Goal: Task Accomplishment & Management: Use online tool/utility

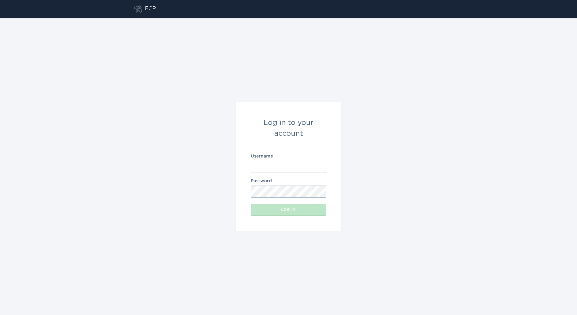
click at [315, 162] on input "Username" at bounding box center [288, 167] width 75 height 12
type input "[PERSON_NAME][EMAIL_ADDRESS][DOMAIN_NAME]"
click at [251, 204] on button "Log in" at bounding box center [288, 210] width 75 height 12
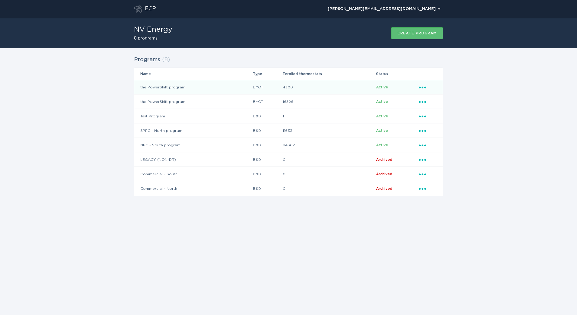
click at [302, 91] on td "4300" at bounding box center [328, 87] width 93 height 14
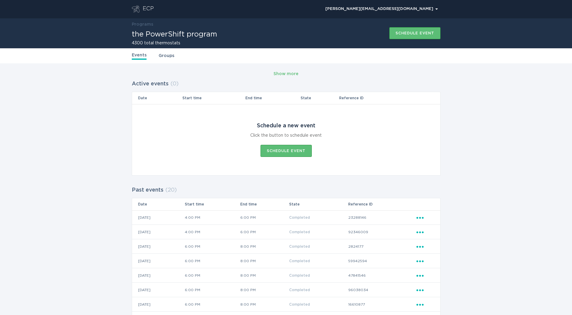
click at [420, 214] on td "Ellipsis" at bounding box center [428, 217] width 24 height 14
click at [419, 224] on td "Ellipsis" at bounding box center [428, 217] width 24 height 14
click at [420, 218] on icon "Popover menu" at bounding box center [420, 218] width 7 height 2
click at [429, 231] on div "View event summary" at bounding box center [448, 228] width 63 height 14
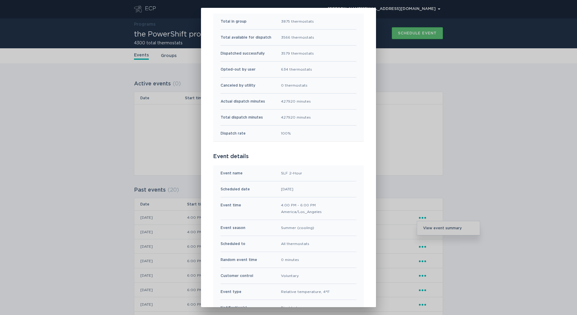
scroll to position [69, 0]
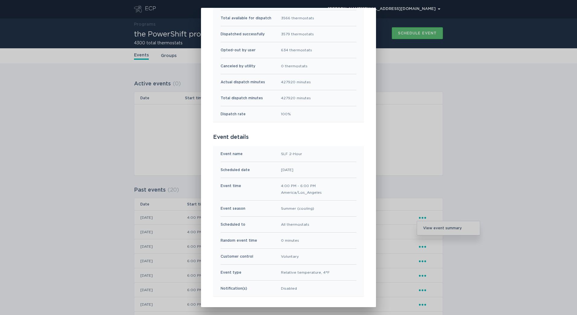
click at [293, 154] on div "SLF 2-Hour" at bounding box center [291, 154] width 21 height 7
copy div "SLF 2-Hour"
click at [168, 158] on div "the PowerShift program Event Summary Exit Event results Total in group 3875 the…" at bounding box center [288, 157] width 577 height 315
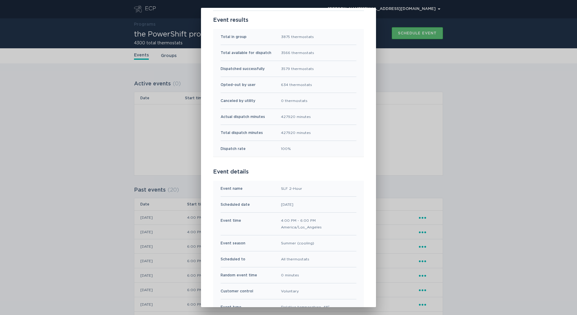
scroll to position [0, 0]
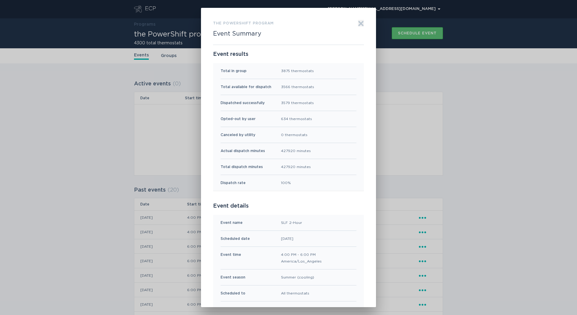
click at [359, 23] on icon "Exit" at bounding box center [361, 23] width 5 height 5
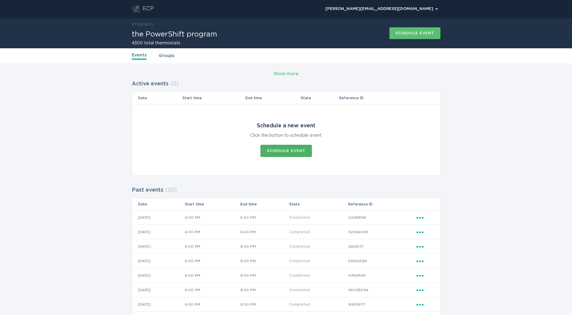
click at [309, 148] on button "Schedule event" at bounding box center [286, 151] width 51 height 12
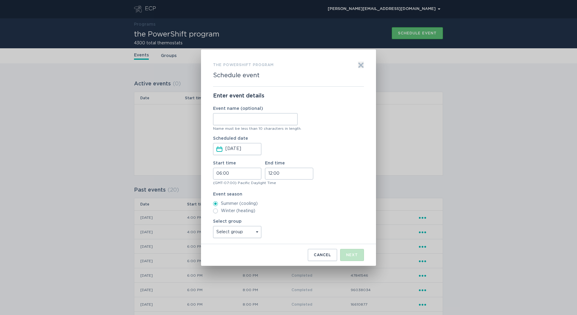
click at [283, 120] on input "Event name (optional)" at bounding box center [255, 119] width 84 height 12
paste input "SLF 2-Hour"
type input "SLF 1-Hour"
click at [260, 172] on input "06:00" at bounding box center [237, 174] width 48 height 12
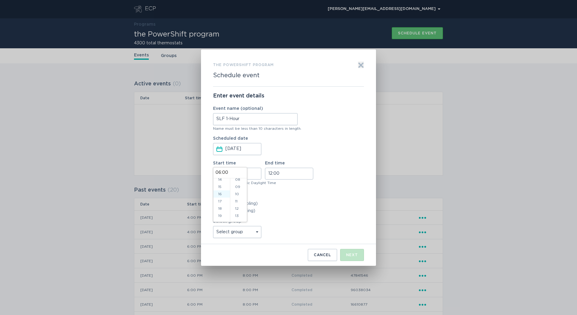
click at [223, 196] on li "16" at bounding box center [221, 193] width 17 height 7
type input "16:00"
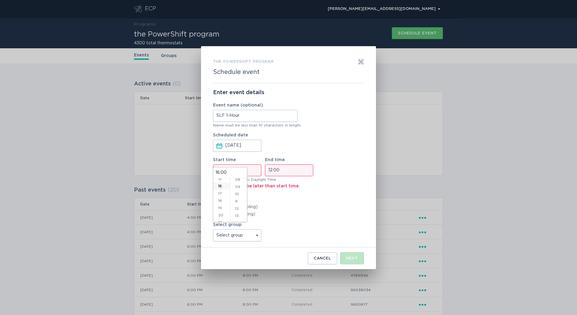
scroll to position [116, 0]
click at [284, 175] on input "12:00" at bounding box center [289, 170] width 48 height 12
click at [275, 184] on li "17" at bounding box center [273, 184] width 17 height 7
type input "17:00"
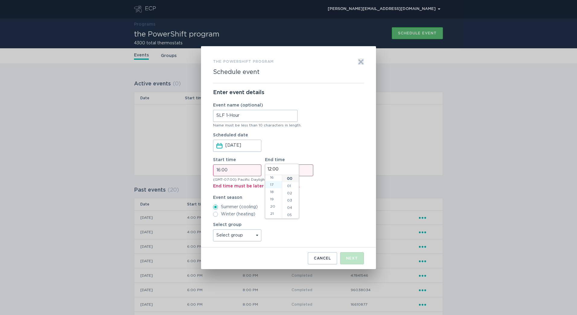
type input "17:00"
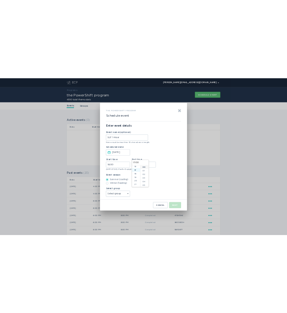
scroll to position [123, 0]
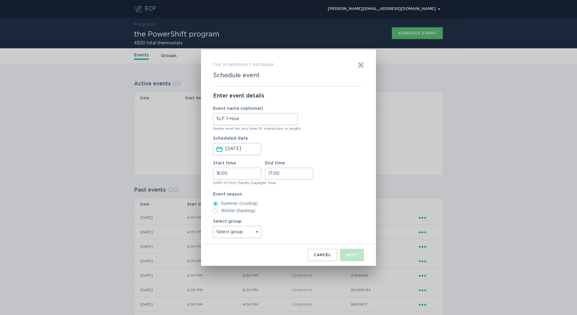
click at [340, 219] on div "Enter event details Event name (optional) SLF 1-Hour Name must be less than 10 …" at bounding box center [288, 166] width 151 height 158
click at [243, 237] on select "Select group All thermostats" at bounding box center [237, 232] width 48 height 12
select select "5e328b14c06a4e318b280cd5f9364b3b"
click at [213, 226] on select "Select group All thermostats" at bounding box center [237, 232] width 48 height 12
click at [360, 254] on button "Next" at bounding box center [352, 255] width 24 height 12
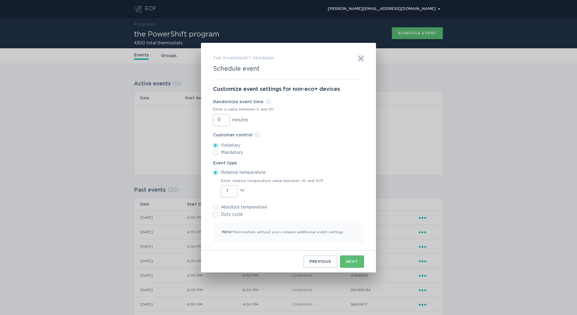
click at [234, 190] on input "1" at bounding box center [229, 191] width 17 height 12
click at [233, 190] on input "2" at bounding box center [229, 191] width 17 height 12
click at [233, 190] on input "3" at bounding box center [229, 191] width 17 height 12
type input "4"
click at [233, 190] on input "4" at bounding box center [229, 191] width 17 height 12
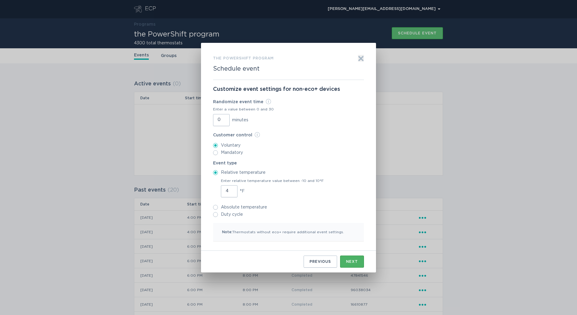
click at [346, 260] on div "Next" at bounding box center [352, 262] width 12 height 4
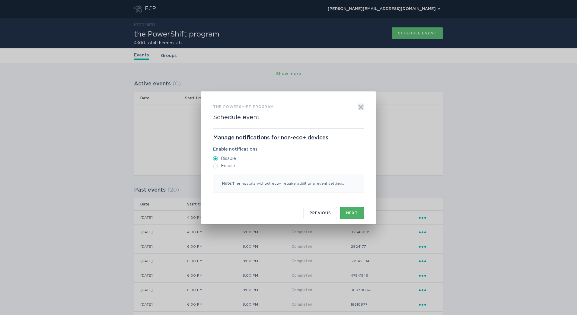
click at [356, 212] on div "Next" at bounding box center [352, 213] width 12 height 4
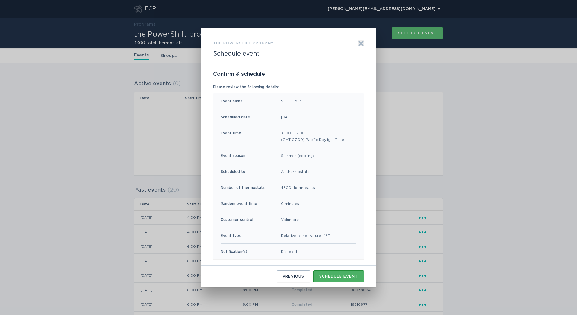
click at [349, 275] on div "Schedule event" at bounding box center [338, 277] width 39 height 4
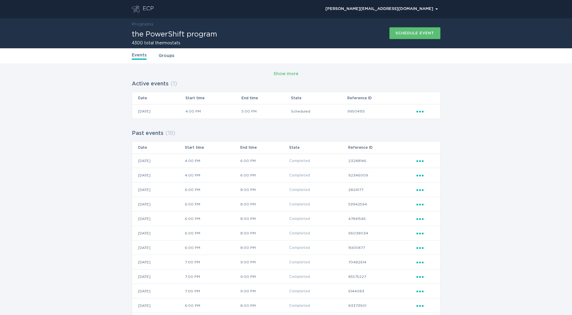
click at [466, 150] on div "Show more Active events ( 1 ) Date Start time End time State Reference ID [DATE…" at bounding box center [286, 253] width 572 height 381
click at [149, 11] on div "ECP" at bounding box center [148, 8] width 11 height 7
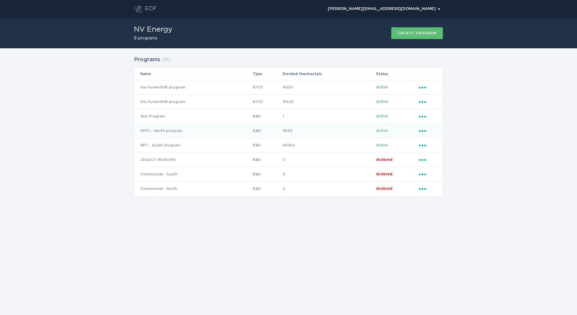
click at [198, 132] on td "SPPC - North program" at bounding box center [193, 130] width 118 height 14
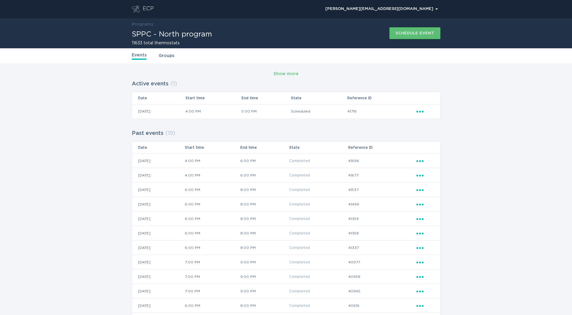
click at [152, 8] on div "ECP" at bounding box center [148, 8] width 11 height 7
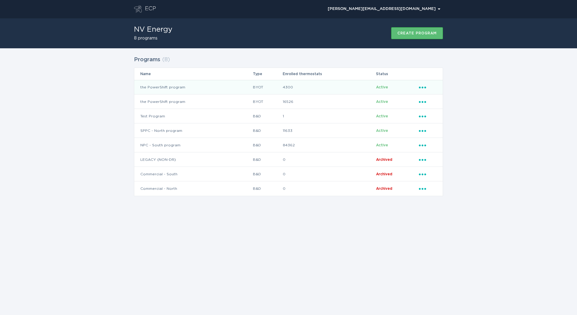
click at [167, 90] on td "the PowerShift program" at bounding box center [193, 87] width 118 height 14
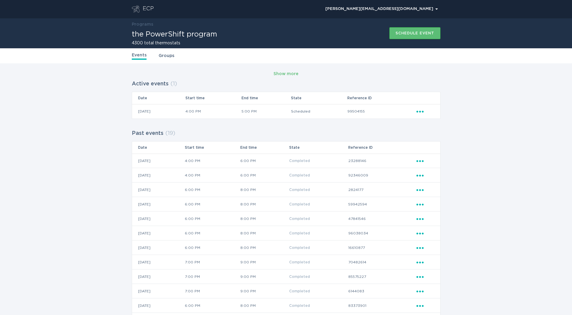
click at [144, 14] on header "ECP [PERSON_NAME][EMAIL_ADDRESS][DOMAIN_NAME] Chevron" at bounding box center [286, 9] width 309 height 18
click at [162, 11] on div "[PERSON_NAME][EMAIL_ADDRESS][DOMAIN_NAME] Chevron" at bounding box center [297, 9] width 287 height 18
click at [139, 4] on header "ECP [PERSON_NAME][EMAIL_ADDRESS][DOMAIN_NAME] Chevron" at bounding box center [286, 9] width 309 height 18
click at [138, 7] on icon "Go to dashboard" at bounding box center [136, 8] width 8 height 7
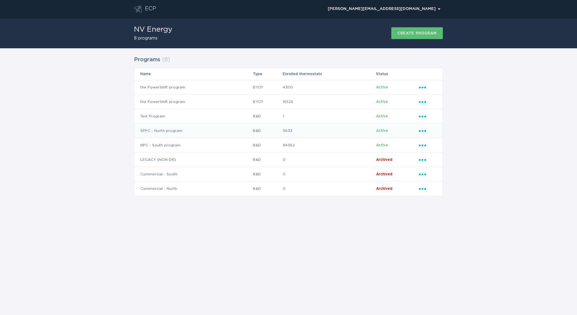
click at [201, 129] on td "SPPC - North program" at bounding box center [193, 130] width 118 height 14
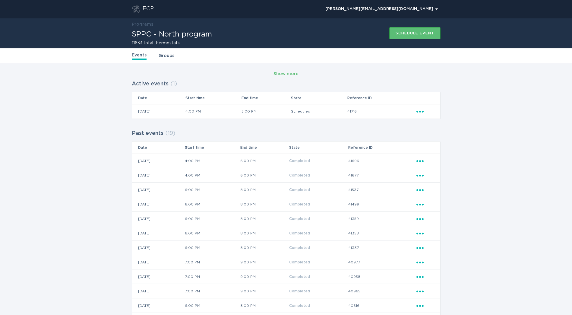
click at [154, 9] on div "[PERSON_NAME][EMAIL_ADDRESS][DOMAIN_NAME] Chevron" at bounding box center [297, 9] width 287 height 18
click at [148, 9] on div "ECP" at bounding box center [148, 8] width 11 height 7
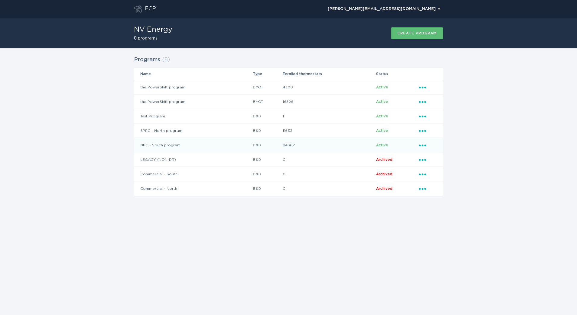
click at [274, 142] on td "B&D" at bounding box center [268, 145] width 30 height 14
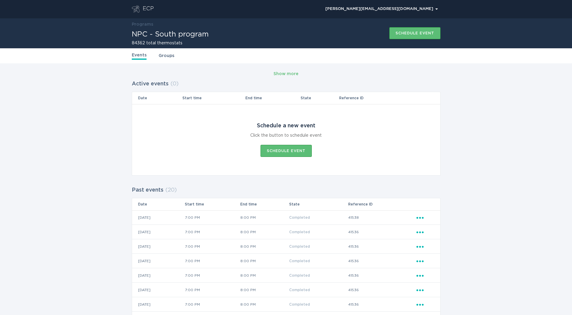
click at [146, 4] on header "ECP [PERSON_NAME][EMAIL_ADDRESS][DOMAIN_NAME] Chevron" at bounding box center [286, 9] width 309 height 18
click at [145, 6] on div "ECP" at bounding box center [148, 8] width 11 height 7
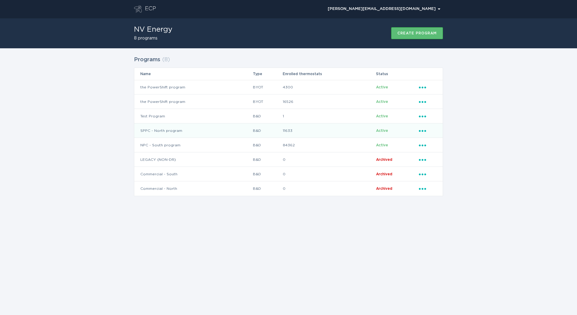
click at [304, 132] on td "11633" at bounding box center [328, 130] width 93 height 14
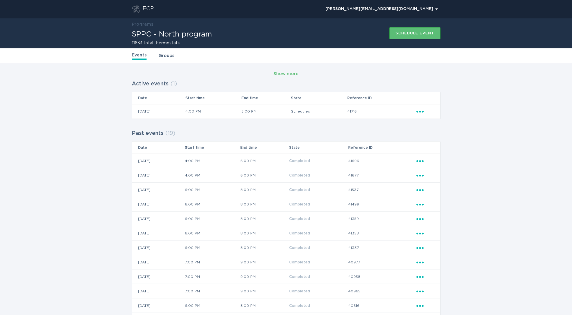
click at [146, 11] on div "ECP" at bounding box center [148, 8] width 11 height 7
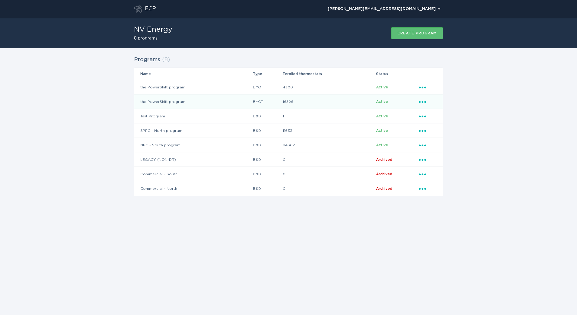
click at [243, 100] on td "the PowerShift program" at bounding box center [193, 101] width 118 height 14
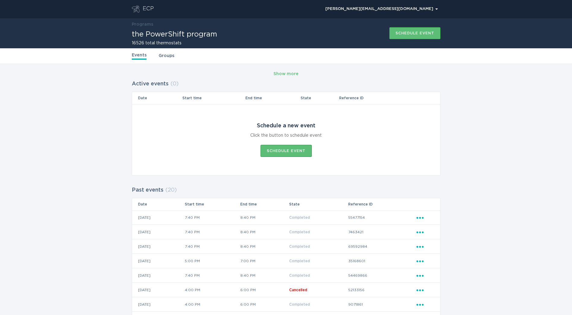
click at [144, 13] on header "ECP [PERSON_NAME][EMAIL_ADDRESS][DOMAIN_NAME] Chevron" at bounding box center [286, 9] width 309 height 18
click at [144, 11] on div "ECP" at bounding box center [148, 8] width 11 height 7
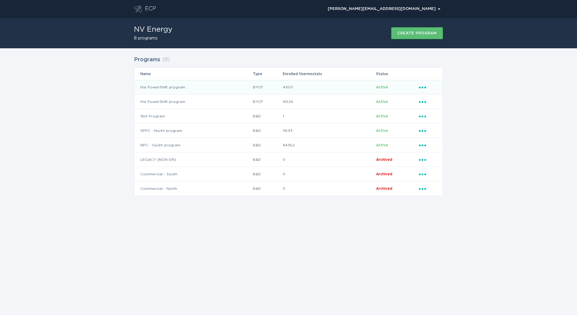
click at [236, 84] on td "the PowerShift program" at bounding box center [193, 87] width 118 height 14
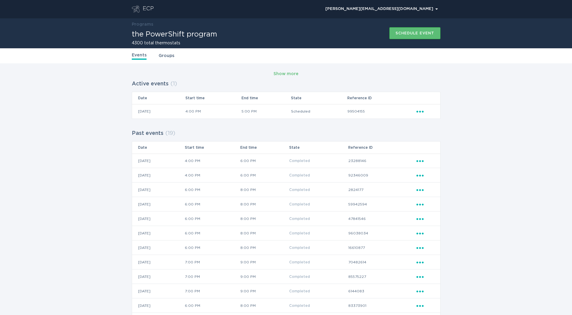
click at [142, 11] on div "ECP" at bounding box center [143, 8] width 22 height 7
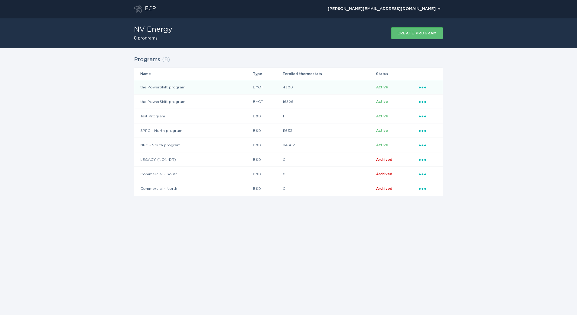
click at [276, 91] on td "BYOT" at bounding box center [268, 87] width 30 height 14
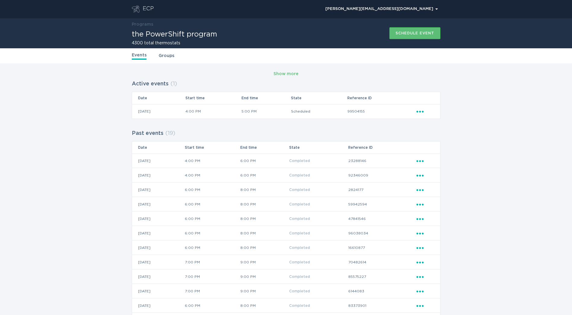
click at [144, 5] on header "ECP [PERSON_NAME][EMAIL_ADDRESS][DOMAIN_NAME] Chevron" at bounding box center [286, 9] width 309 height 18
click at [146, 11] on div "ECP" at bounding box center [148, 8] width 11 height 7
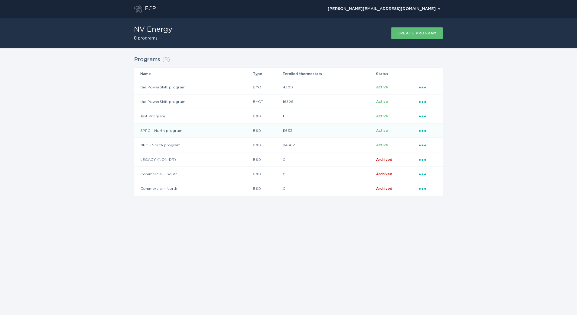
click at [242, 132] on td "SPPC - North program" at bounding box center [193, 130] width 118 height 14
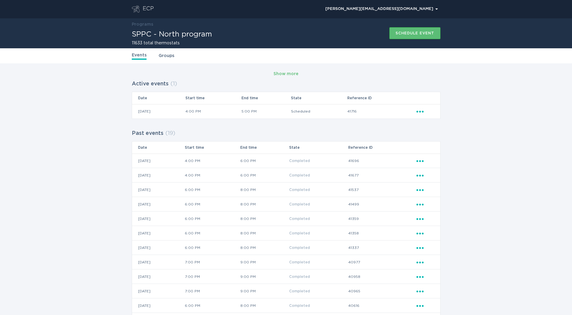
click at [149, 7] on div "ECP" at bounding box center [148, 8] width 11 height 7
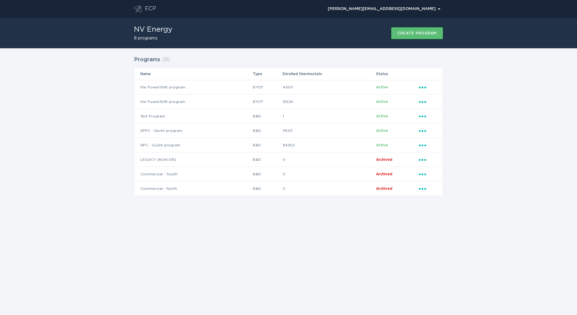
click at [519, 125] on div "Programs ( 8 ) Name Type Enrolled thermostats Status the PowerShift program BYO…" at bounding box center [288, 129] width 577 height 163
click at [272, 144] on td "B&D" at bounding box center [268, 145] width 30 height 14
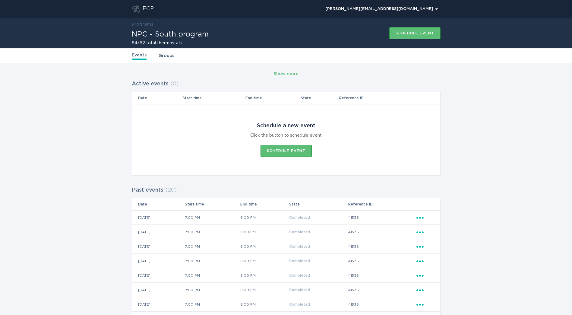
click at [149, 4] on header "ECP [PERSON_NAME][EMAIL_ADDRESS][DOMAIN_NAME] Chevron" at bounding box center [286, 9] width 309 height 18
click at [147, 7] on div "ECP" at bounding box center [148, 8] width 11 height 7
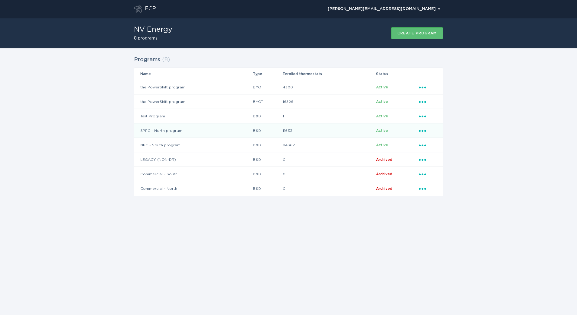
click at [285, 132] on td "11633" at bounding box center [328, 130] width 93 height 14
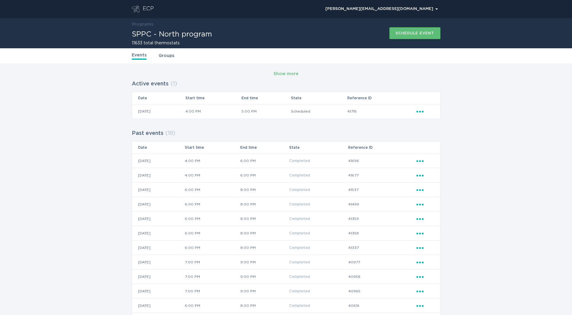
click at [145, 10] on div "ECP" at bounding box center [148, 8] width 11 height 7
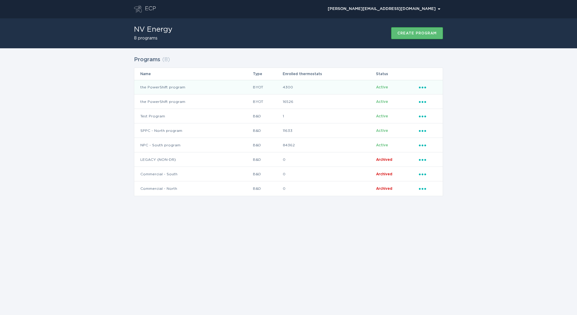
click at [256, 92] on td "BYOT" at bounding box center [268, 87] width 30 height 14
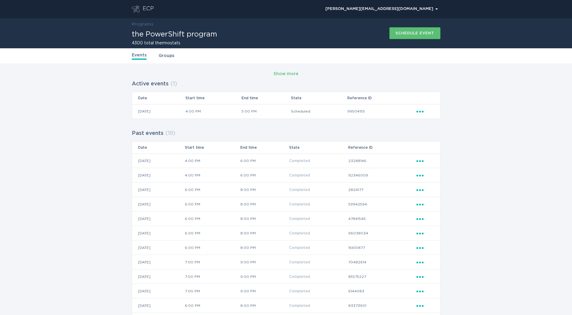
click at [143, 8] on div "ECP" at bounding box center [148, 8] width 11 height 7
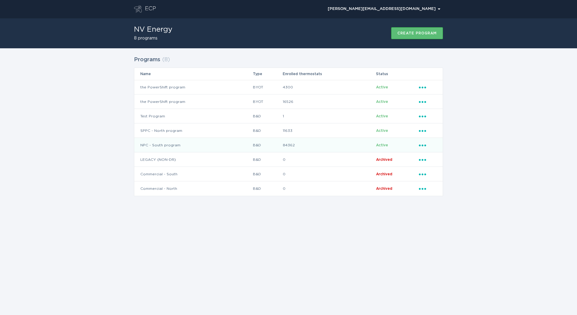
click at [200, 143] on td "NPC - South program" at bounding box center [193, 145] width 118 height 14
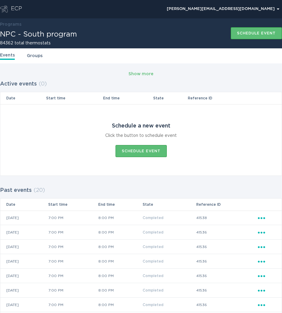
click at [79, 149] on td "Schedule a new event Click the button to schedule event Schedule event" at bounding box center [141, 139] width 282 height 71
click at [13, 11] on div "ECP" at bounding box center [16, 8] width 11 height 7
